Goal: Transaction & Acquisition: Book appointment/travel/reservation

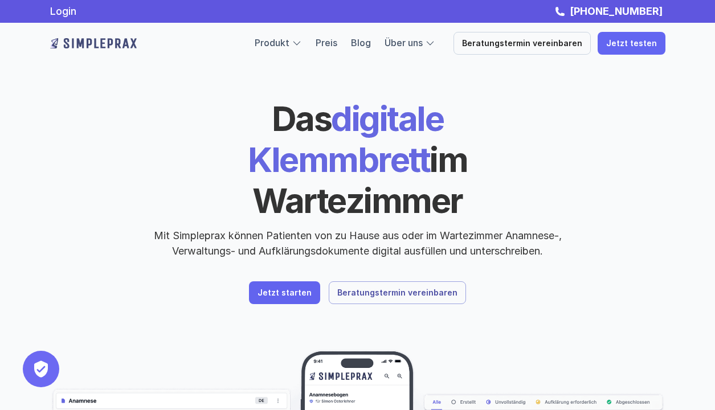
click at [360, 282] on link "Beratungstermin vereinbaren" at bounding box center [397, 293] width 137 height 23
click at [397, 282] on link "Beratungstermin vereinbaren" at bounding box center [397, 293] width 137 height 23
